Goal: Find specific page/section: Find specific page/section

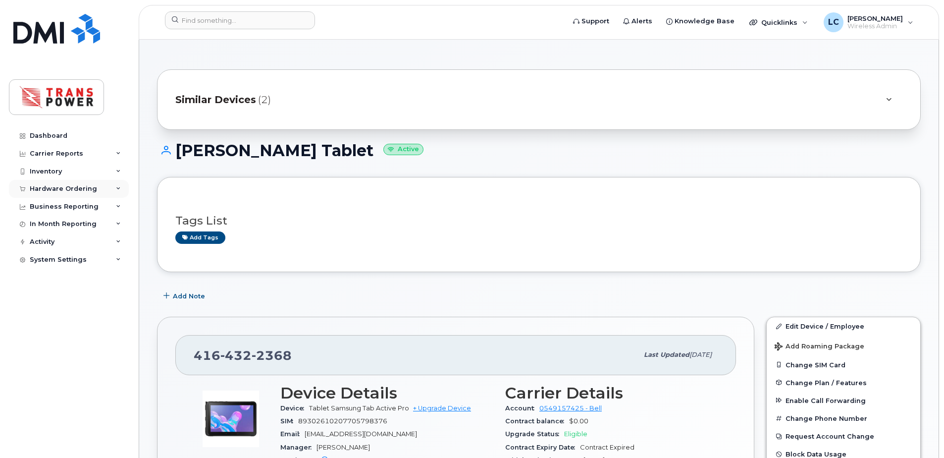
click at [50, 186] on div "Hardware Ordering" at bounding box center [63, 189] width 67 height 8
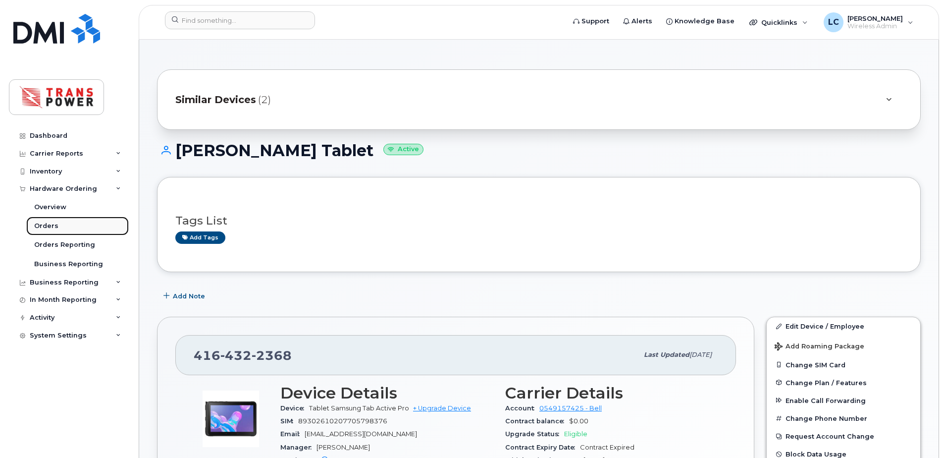
click at [56, 226] on div "Orders" at bounding box center [46, 225] width 24 height 9
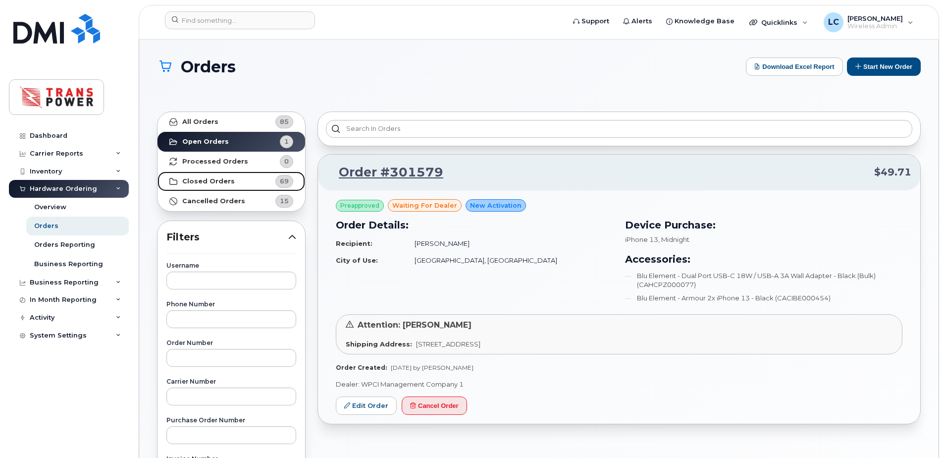
click at [220, 176] on link "Closed Orders 69" at bounding box center [232, 181] width 148 height 20
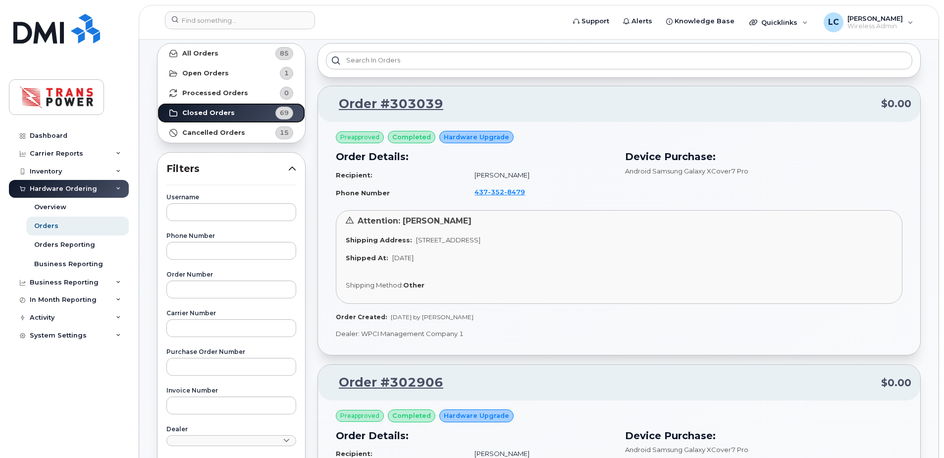
scroll to position [66, 0]
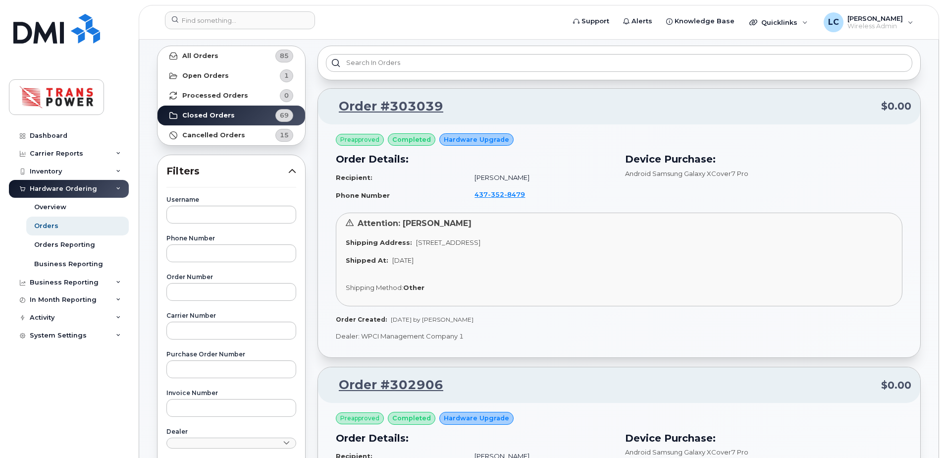
click at [164, 34] on header "Support Alerts Knowledge Base Quicklinks Suspend / Cancel Device Change SIM Car…" at bounding box center [539, 22] width 801 height 35
click at [185, 25] on input at bounding box center [240, 20] width 150 height 18
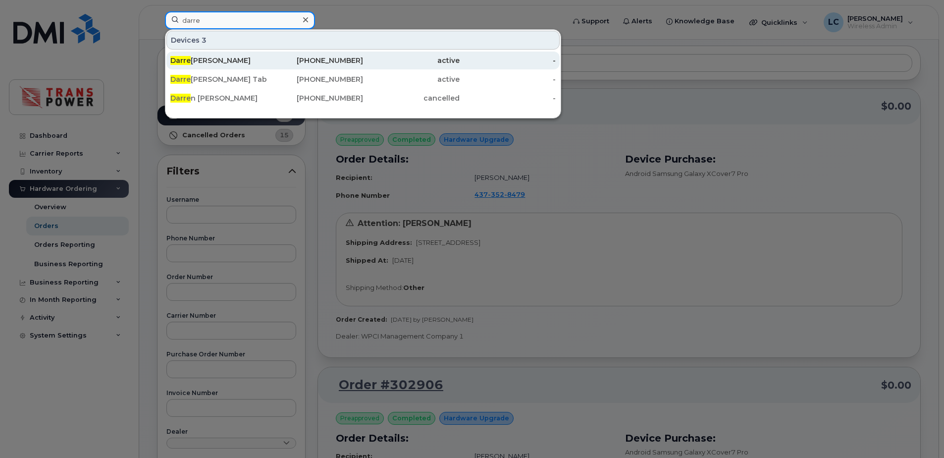
type input "darre"
click at [243, 65] on div "Darre [PERSON_NAME]" at bounding box center [218, 60] width 97 height 10
